Goal: Information Seeking & Learning: Learn about a topic

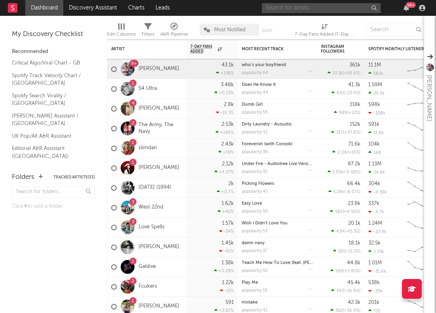
click at [283, 8] on input "text" at bounding box center [321, 8] width 119 height 10
type input "l"
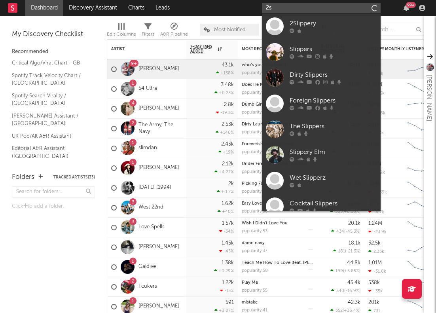
type input "2"
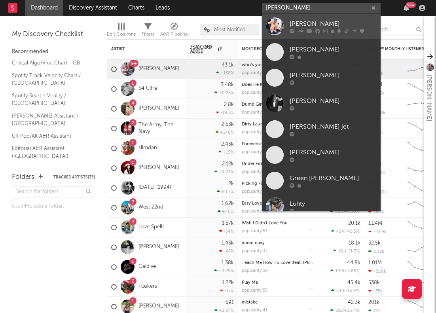
type input "[PERSON_NAME]"
click at [302, 23] on div "[PERSON_NAME]" at bounding box center [333, 24] width 87 height 10
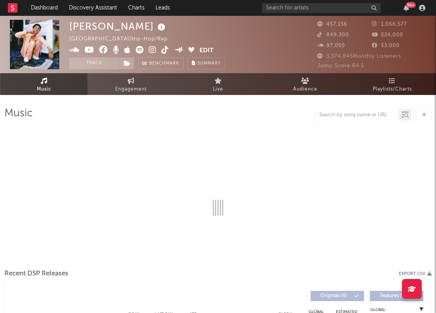
click at [434, 44] on div "[PERSON_NAME] [GEOGRAPHIC_DATA] | Hip-Hop/Rap Edit Track Benchmark Summary 457,…" at bounding box center [218, 44] width 436 height 57
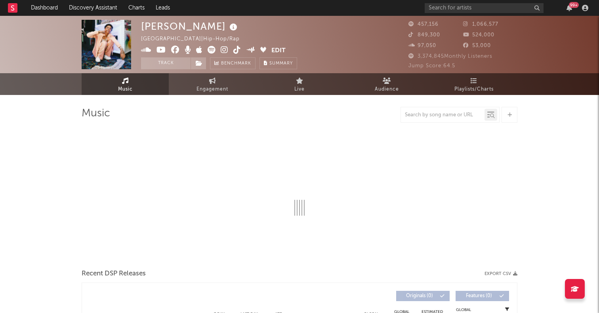
select select "6m"
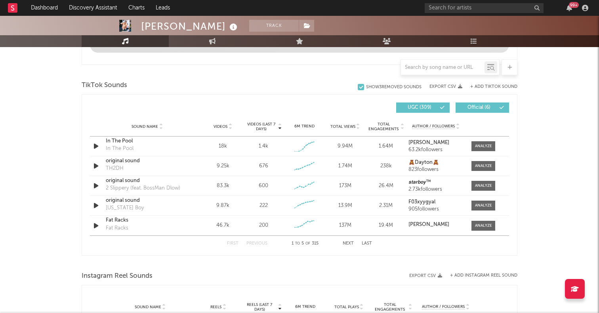
scroll to position [509, 0]
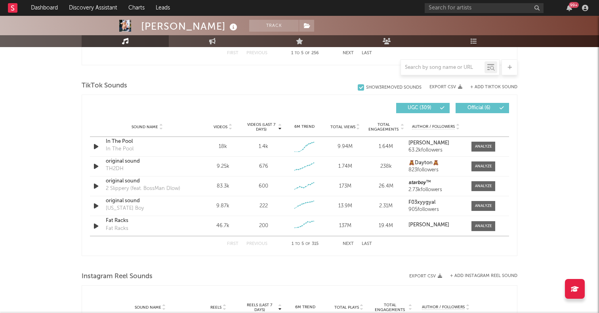
click at [348, 245] on button "Next" at bounding box center [347, 244] width 11 height 4
click at [233, 244] on button "First" at bounding box center [232, 244] width 11 height 4
click at [380, 126] on span "Total Engagements" at bounding box center [383, 127] width 32 height 10
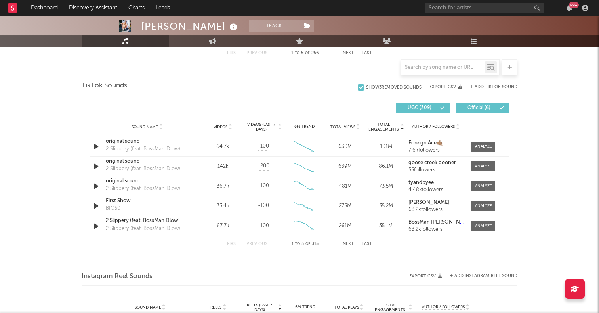
click at [350, 243] on button "Next" at bounding box center [347, 244] width 11 height 4
click at [231, 244] on button "First" at bounding box center [232, 244] width 11 height 4
click at [222, 125] on span "Videos" at bounding box center [220, 127] width 14 height 5
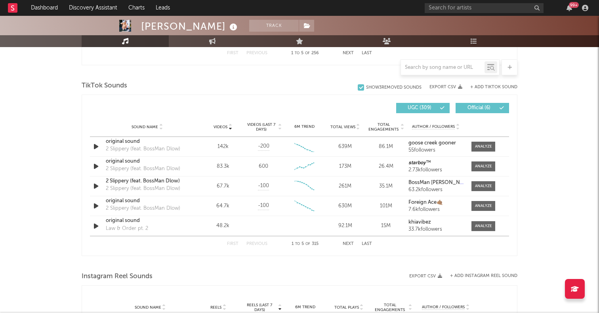
click at [349, 244] on button "Next" at bounding box center [347, 244] width 11 height 4
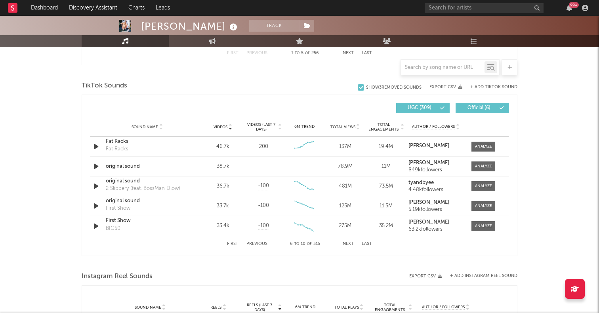
click at [234, 243] on button "First" at bounding box center [232, 244] width 11 height 4
